Goal: Transaction & Acquisition: Book appointment/travel/reservation

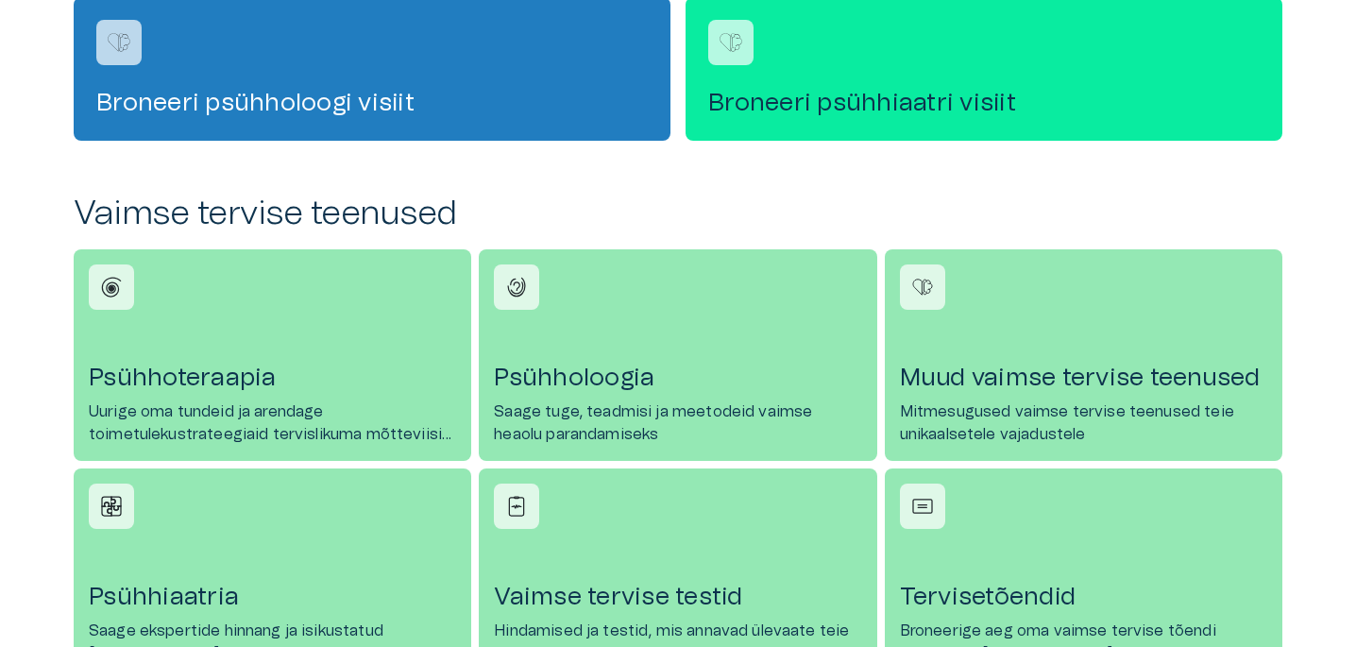
scroll to position [654, 0]
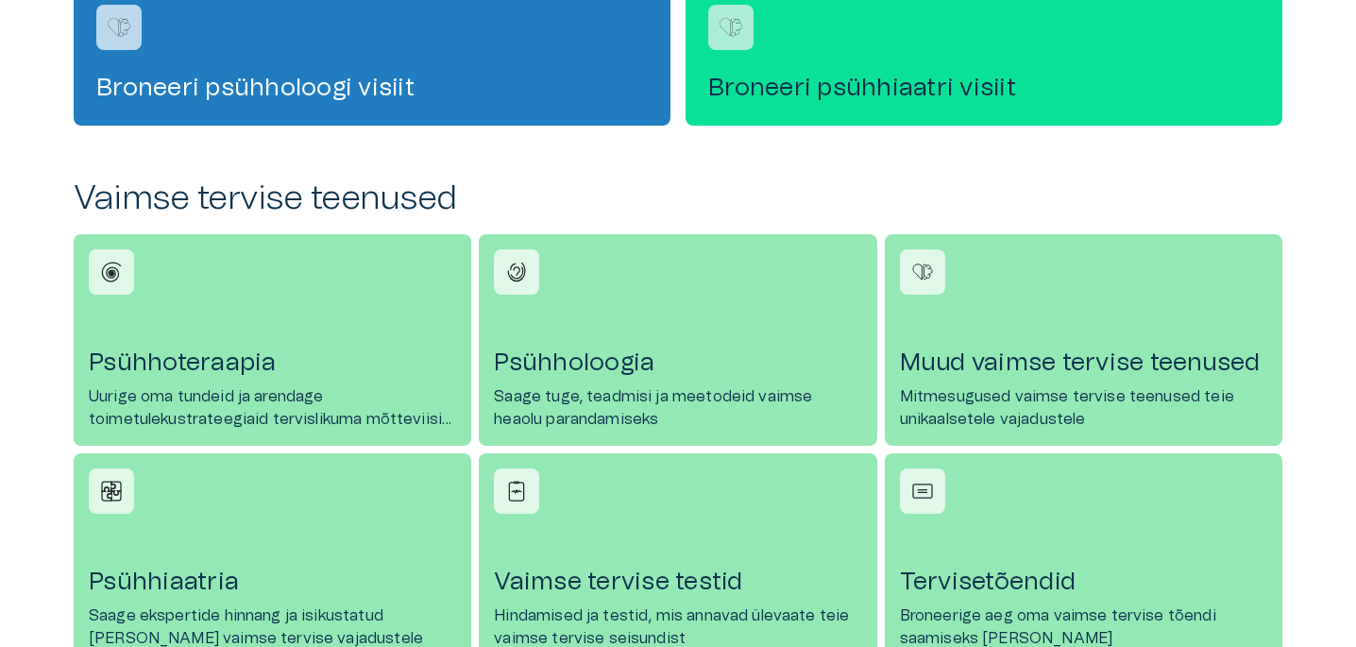
click at [979, 81] on h4 "Broneeri psühhiaatri visiit" at bounding box center [984, 88] width 552 height 30
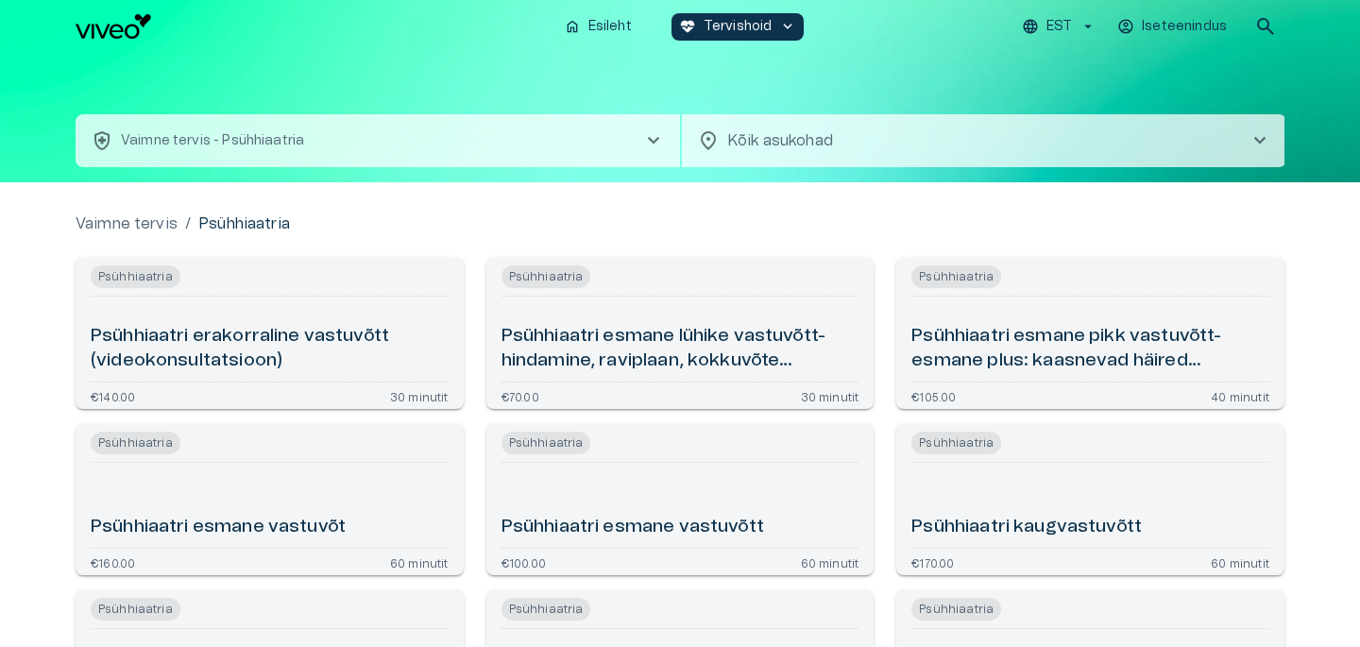
click at [765, 134] on body "Hindame teie privaatsust Kasutame küpsiseid teie sirvimiskogemuse parandamiseks…" at bounding box center [680, 323] width 1360 height 647
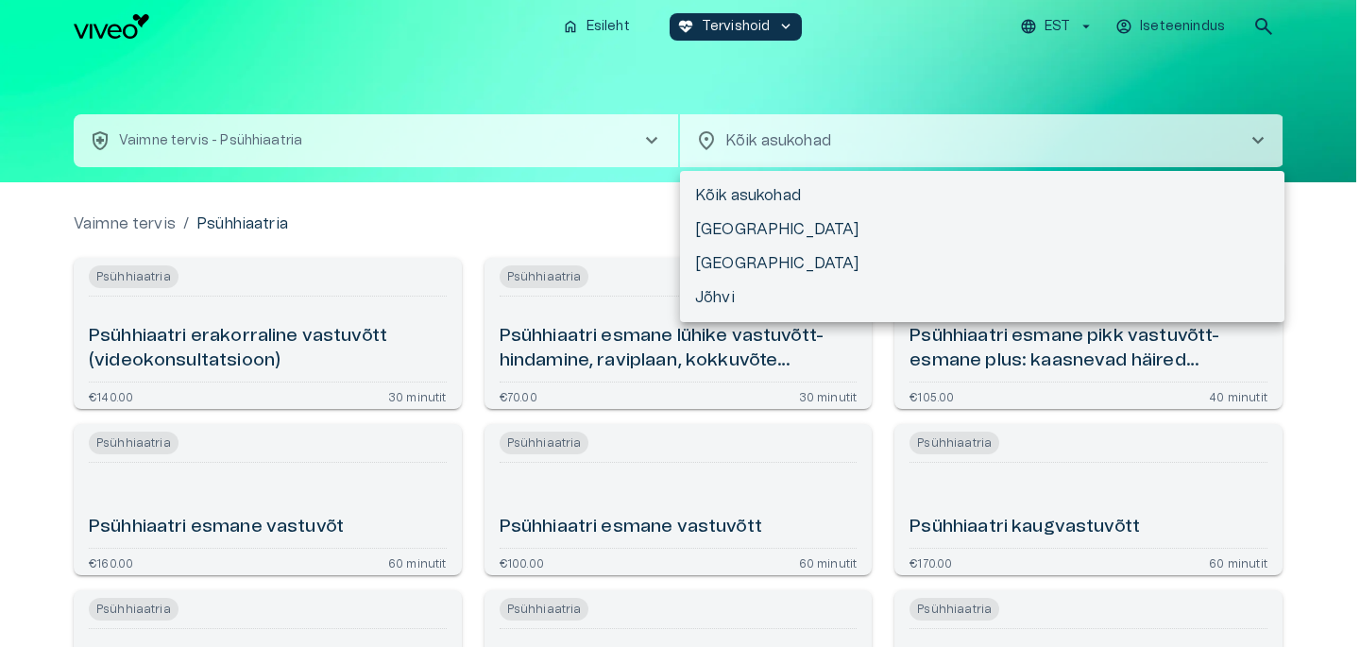
click at [765, 135] on div at bounding box center [680, 323] width 1360 height 647
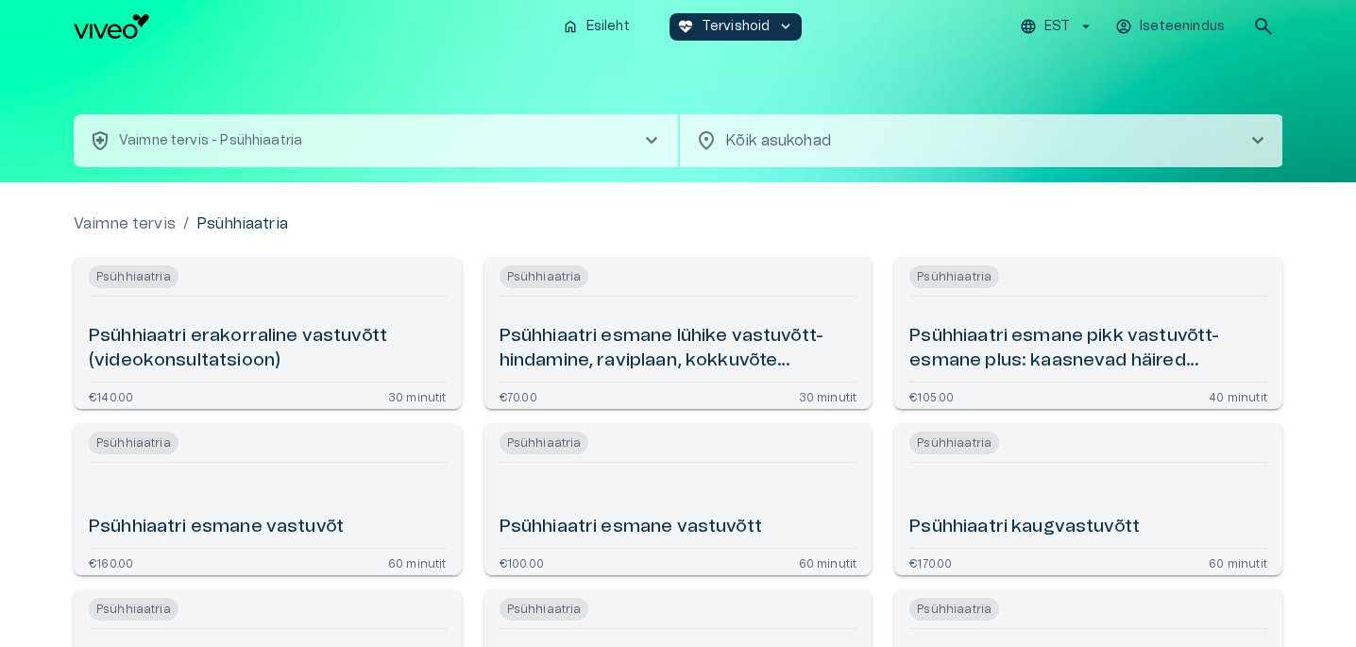
click at [414, 146] on button "health_and_safety Vaimne tervis - Psühhiaatria chevron_right" at bounding box center [376, 140] width 604 height 53
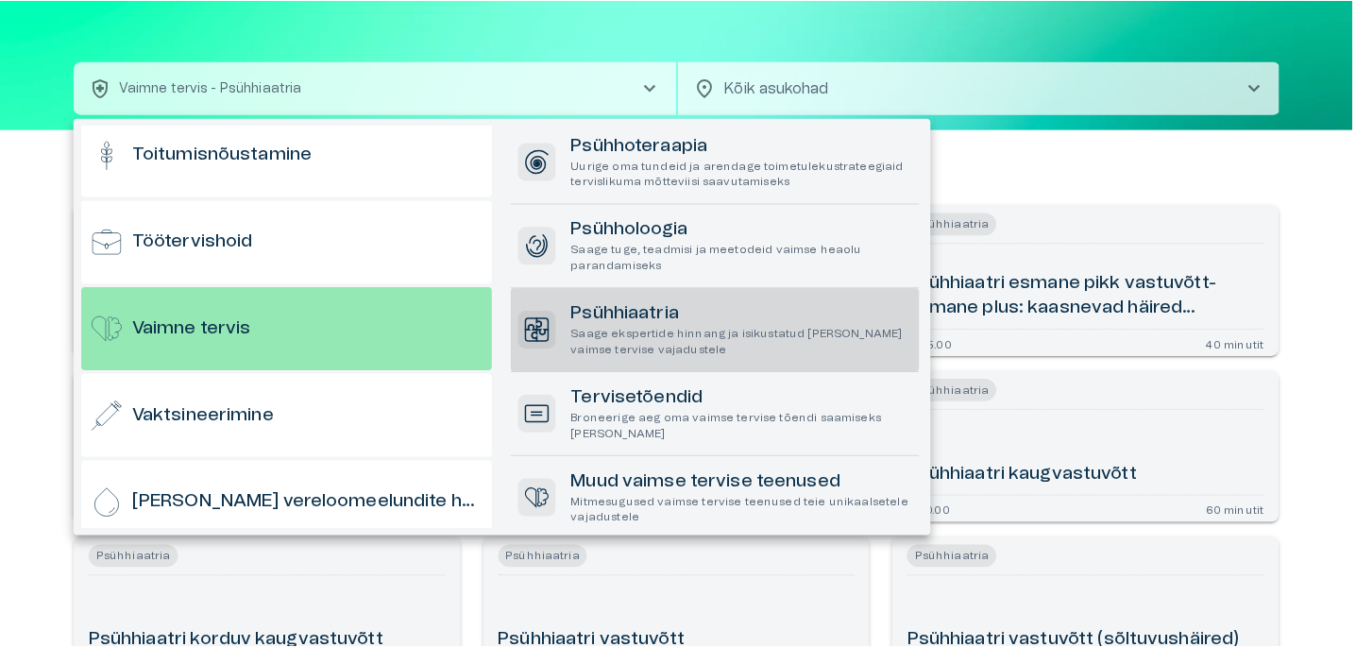
scroll to position [1839, 0]
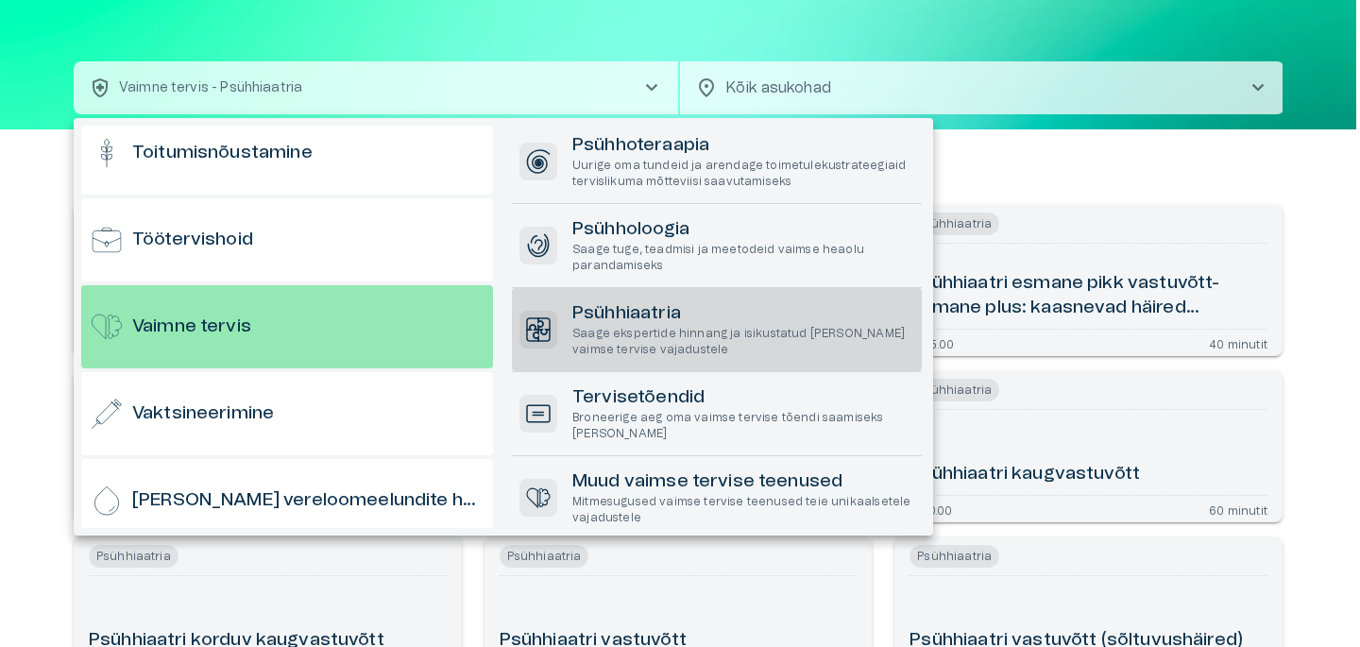
click at [441, 84] on div at bounding box center [680, 323] width 1360 height 647
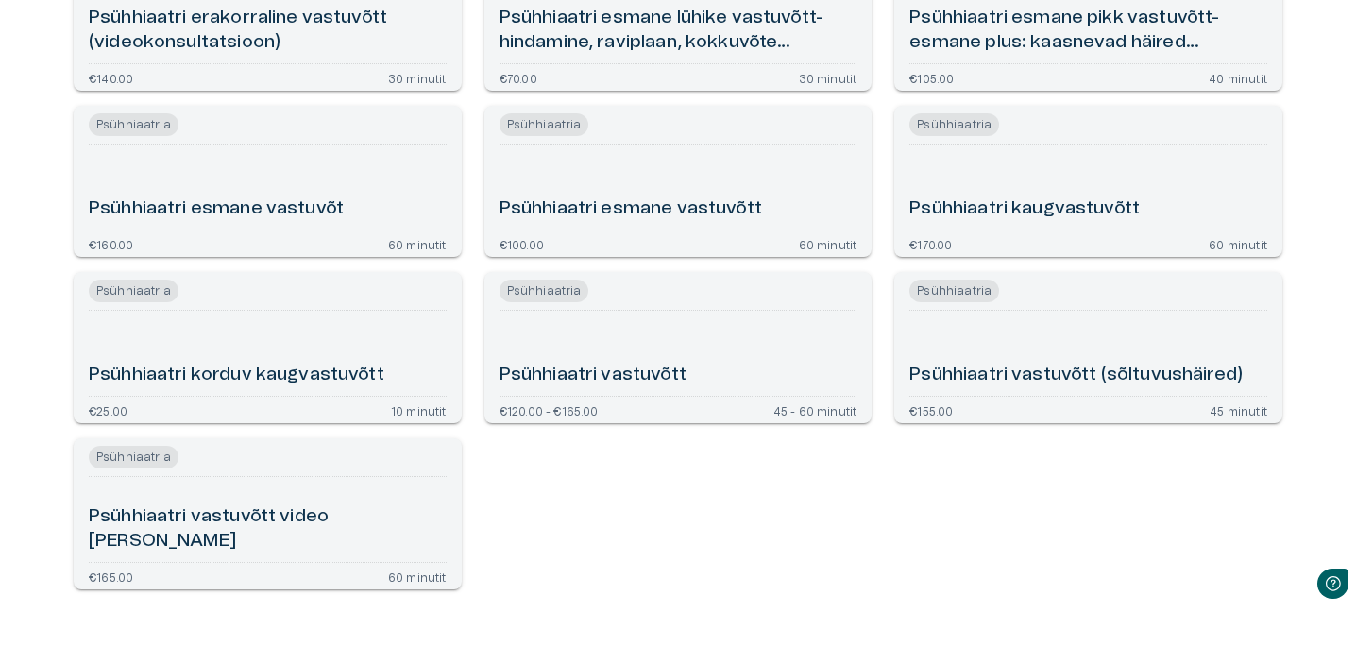
scroll to position [0, 0]
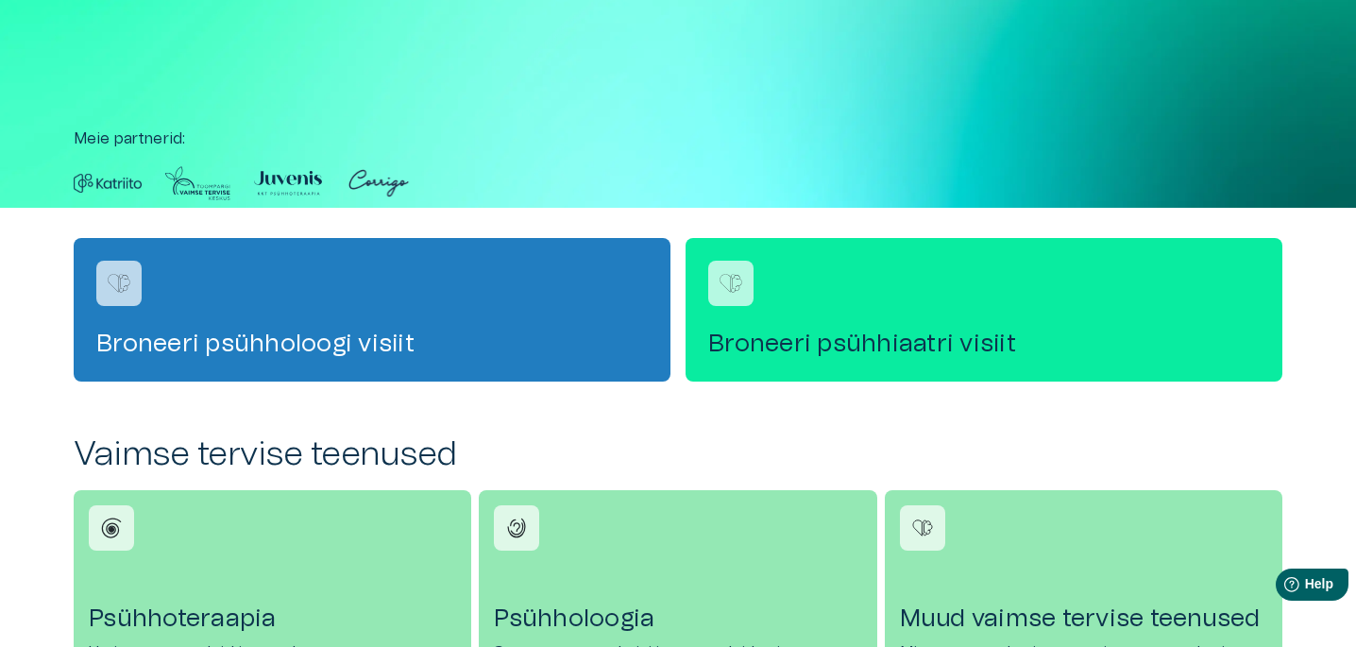
scroll to position [654, 0]
